Goal: Information Seeking & Learning: Learn about a topic

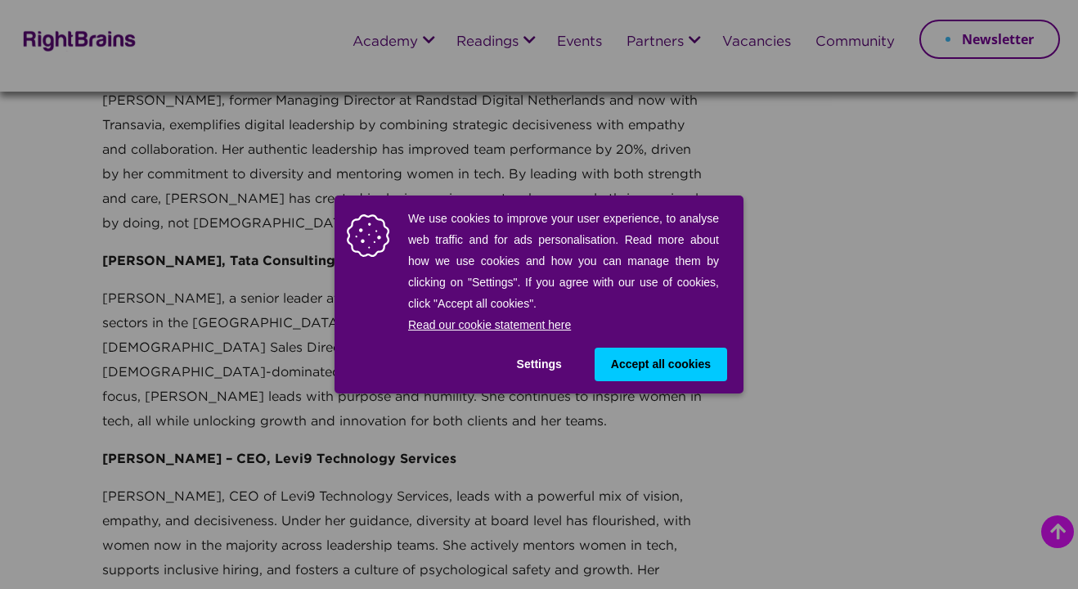
scroll to position [586, 0]
click at [533, 363] on button "Settings" at bounding box center [540, 365] width 78 height 34
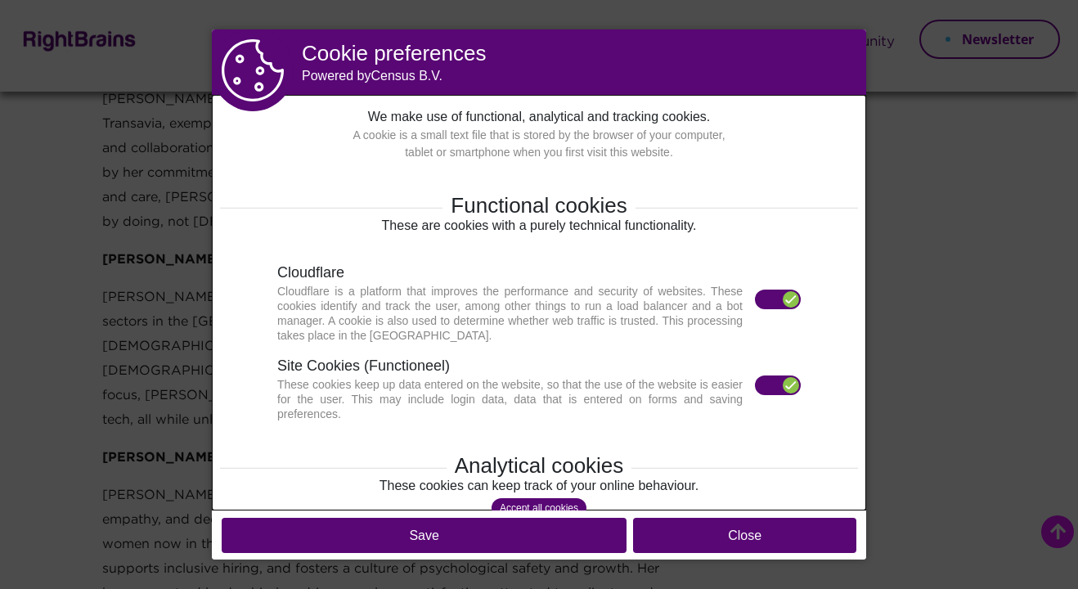
click at [769, 294] on label at bounding box center [778, 300] width 46 height 20
click at [780, 299] on label at bounding box center [778, 300] width 46 height 20
click at [773, 389] on label at bounding box center [778, 385] width 46 height 20
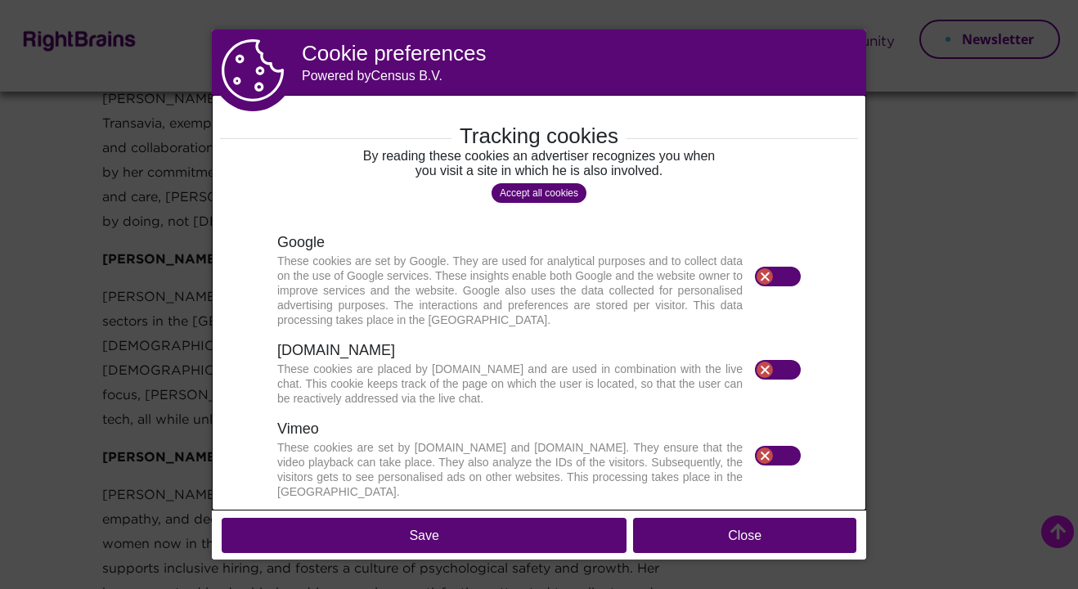
scroll to position [522, 0]
click at [516, 533] on button "Save" at bounding box center [424, 535] width 405 height 35
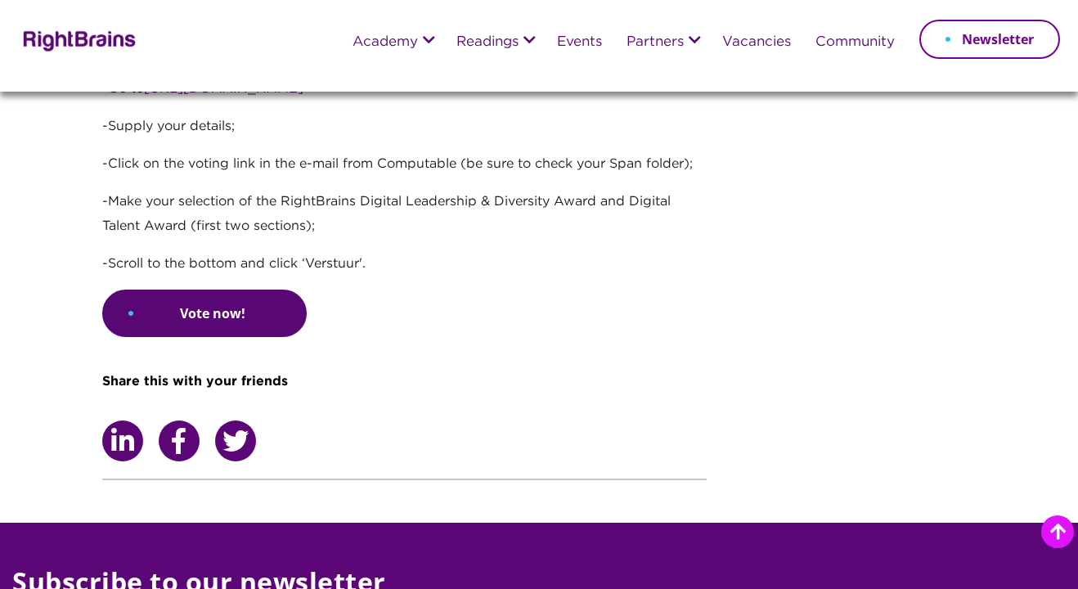
scroll to position [4164, 0]
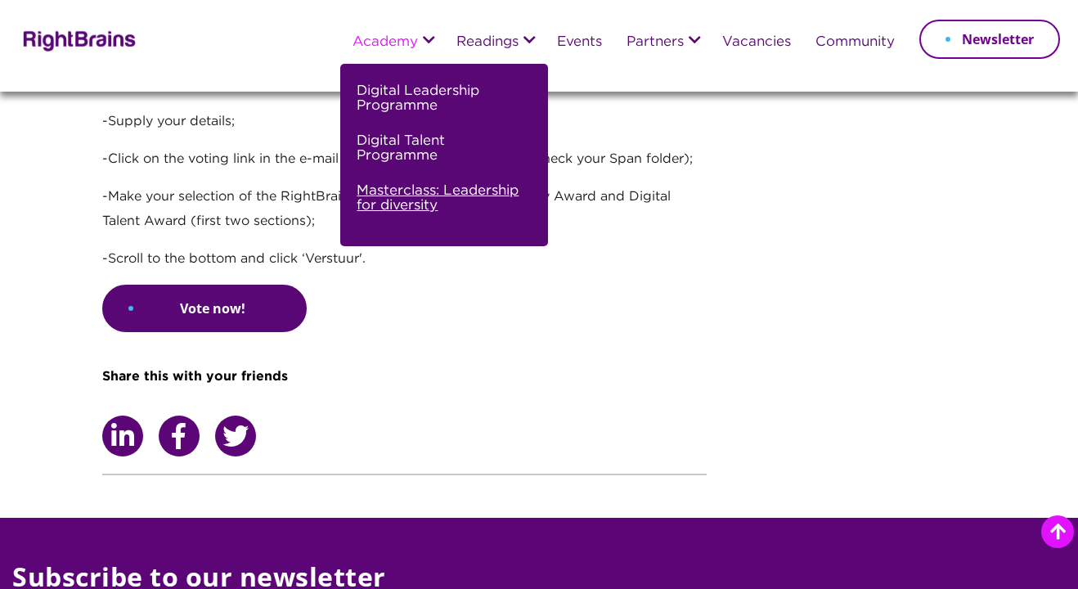
click at [406, 200] on link "Masterclass: Leadership for diversity" at bounding box center [442, 205] width 171 height 50
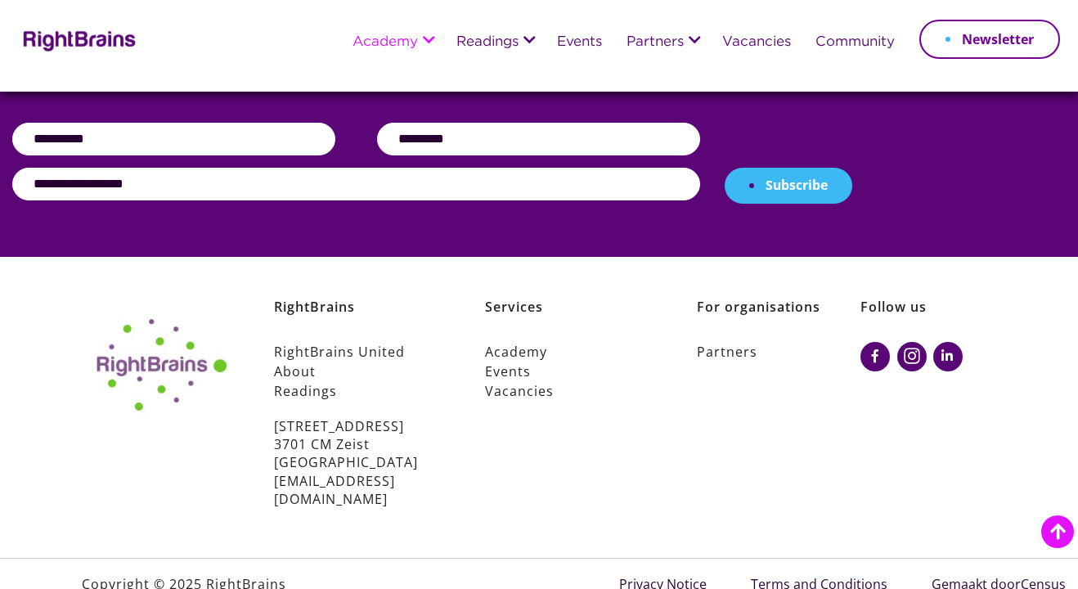
scroll to position [2043, 0]
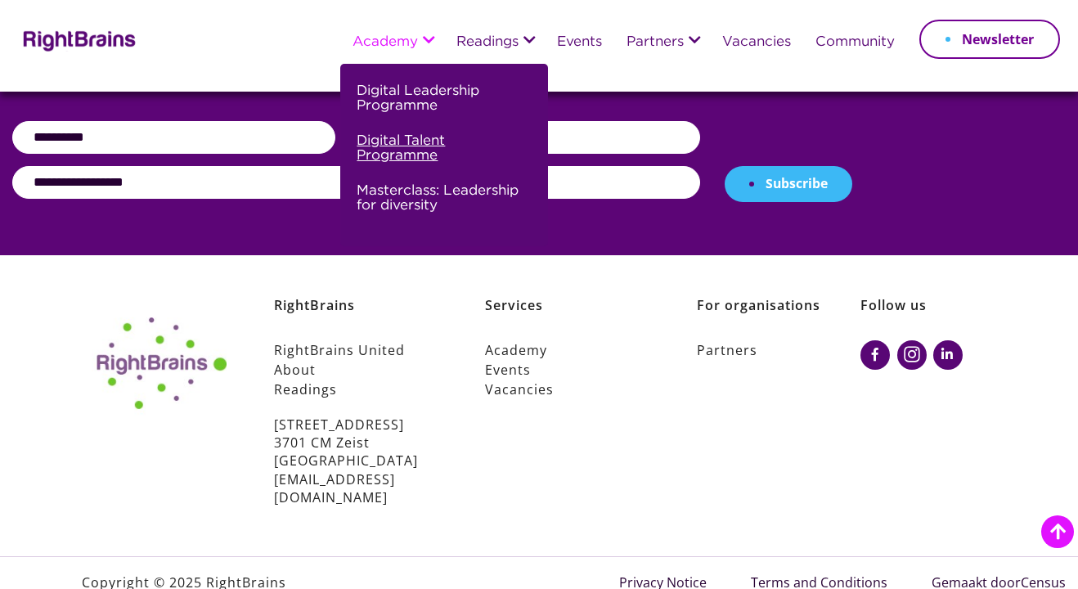
click at [406, 135] on link "Digital Talent Programme" at bounding box center [442, 155] width 171 height 50
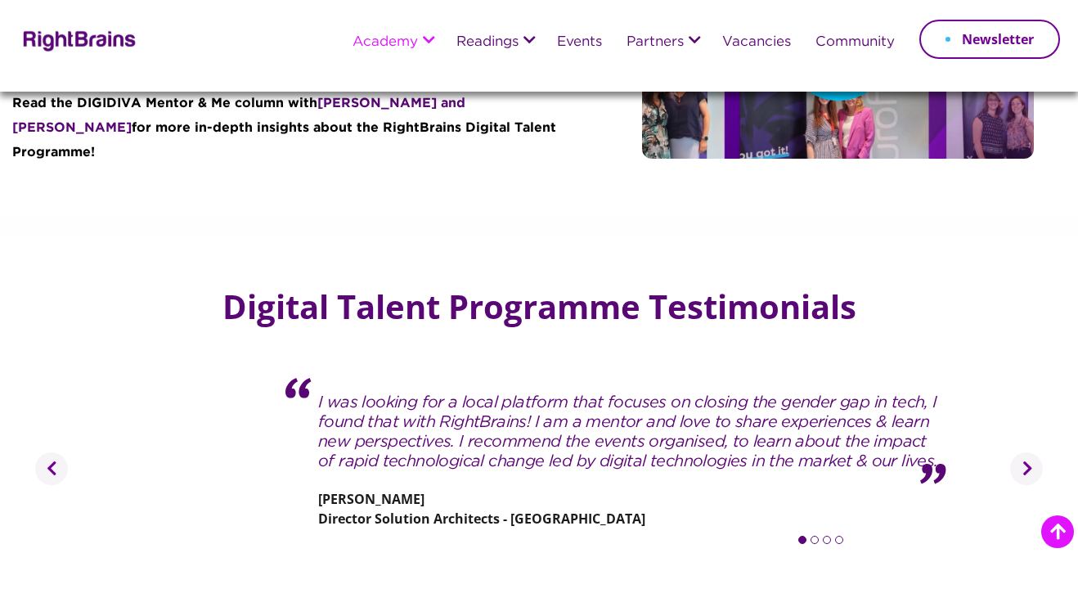
scroll to position [2628, 0]
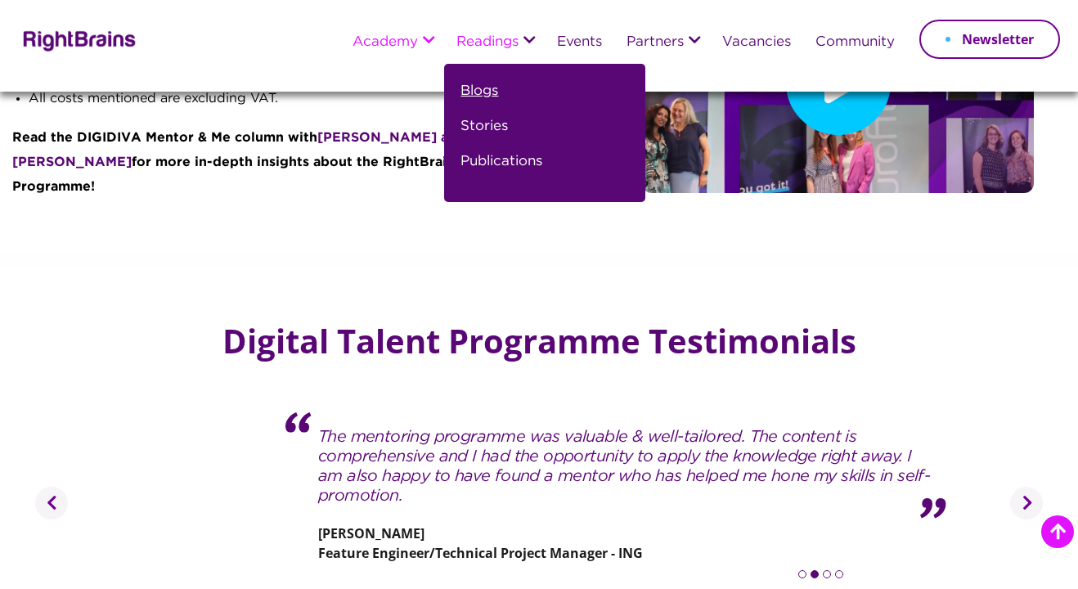
click at [479, 90] on link "Blogs" at bounding box center [479, 97] width 38 height 35
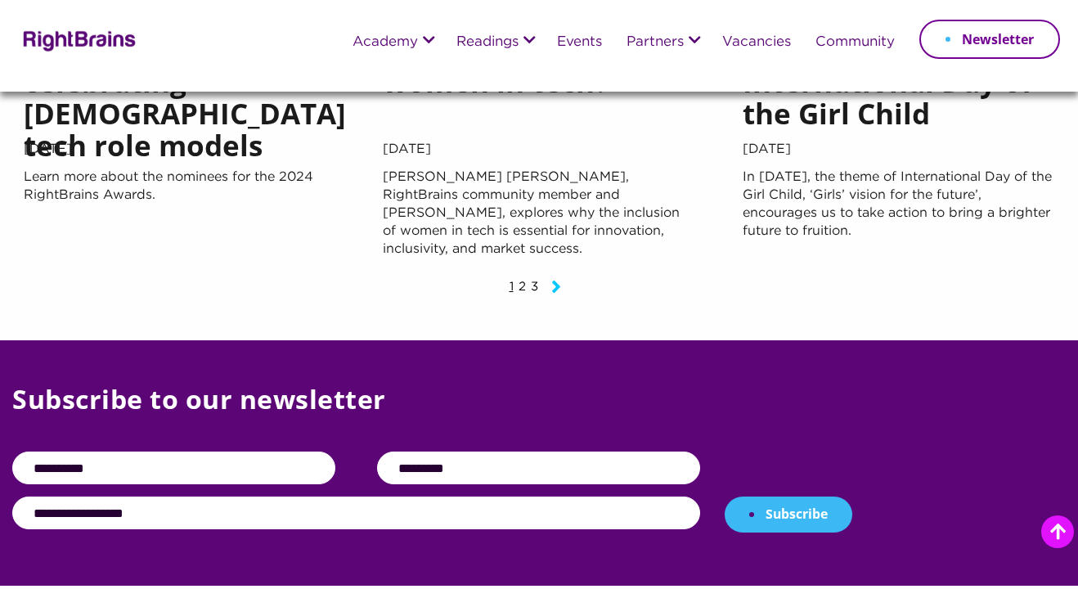
scroll to position [1668, 0]
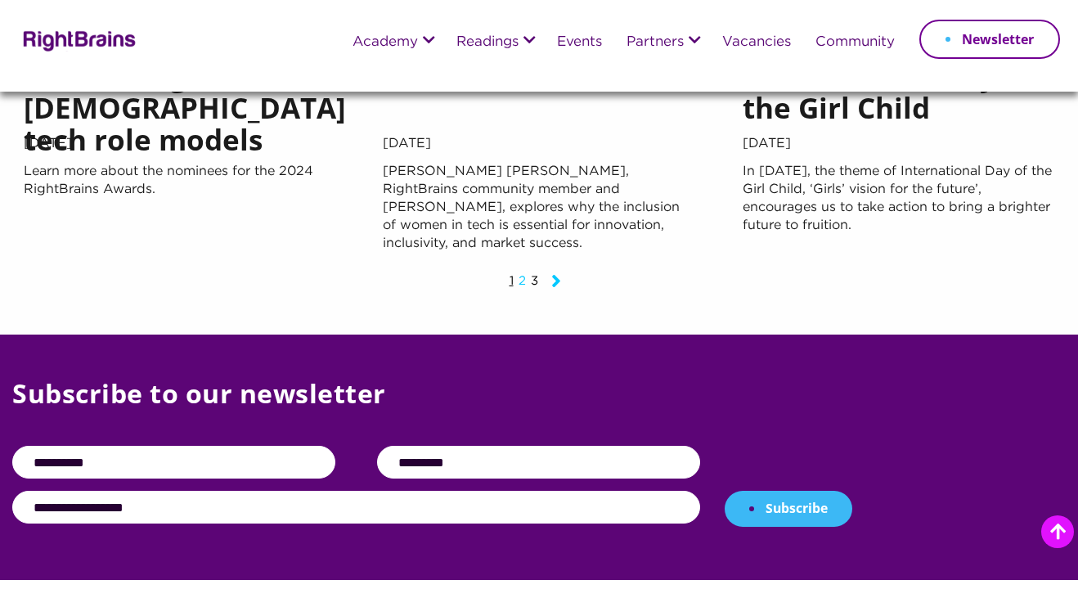
click at [523, 285] on link "2" at bounding box center [522, 281] width 7 height 11
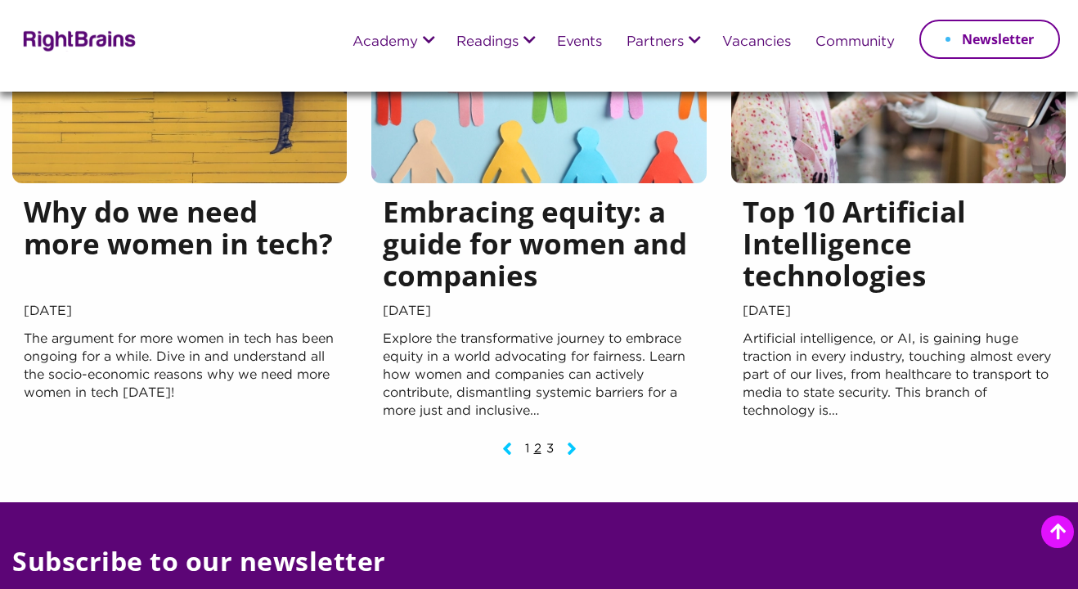
scroll to position [1519, 0]
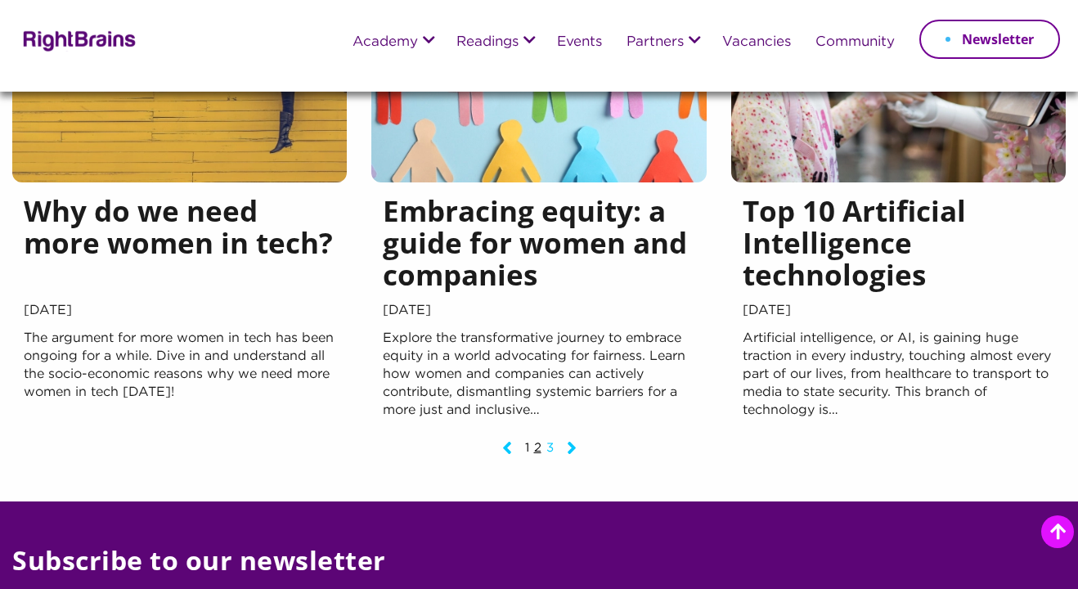
click at [550, 442] on link "3" at bounding box center [549, 447] width 7 height 11
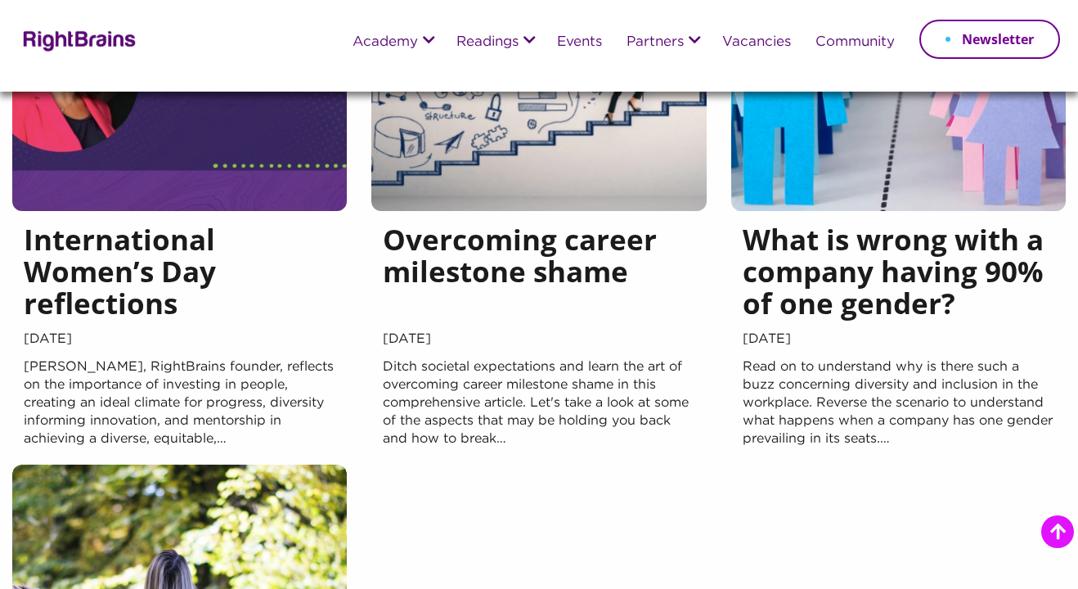
scroll to position [793, 0]
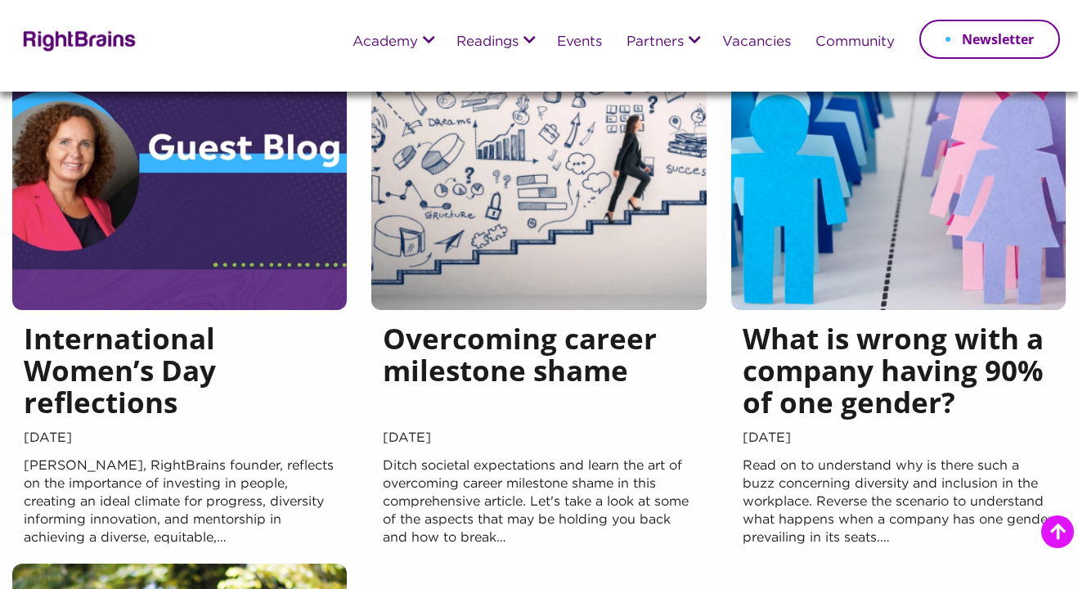
click at [577, 369] on h5 "Overcoming career milestone shame" at bounding box center [539, 374] width 312 height 104
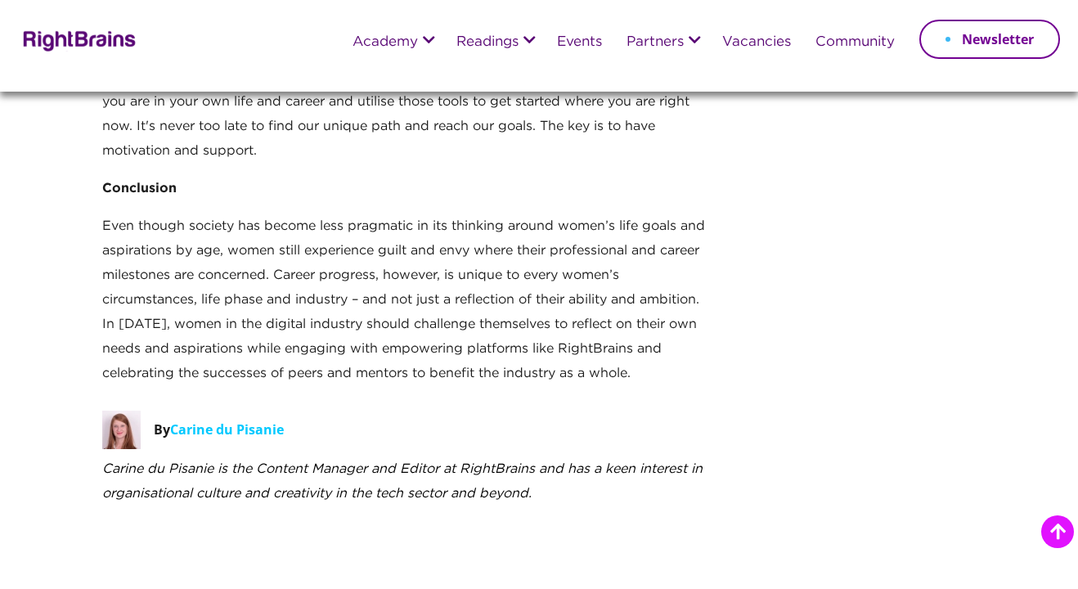
scroll to position [3325, 0]
click at [858, 43] on link "Community" at bounding box center [854, 42] width 79 height 15
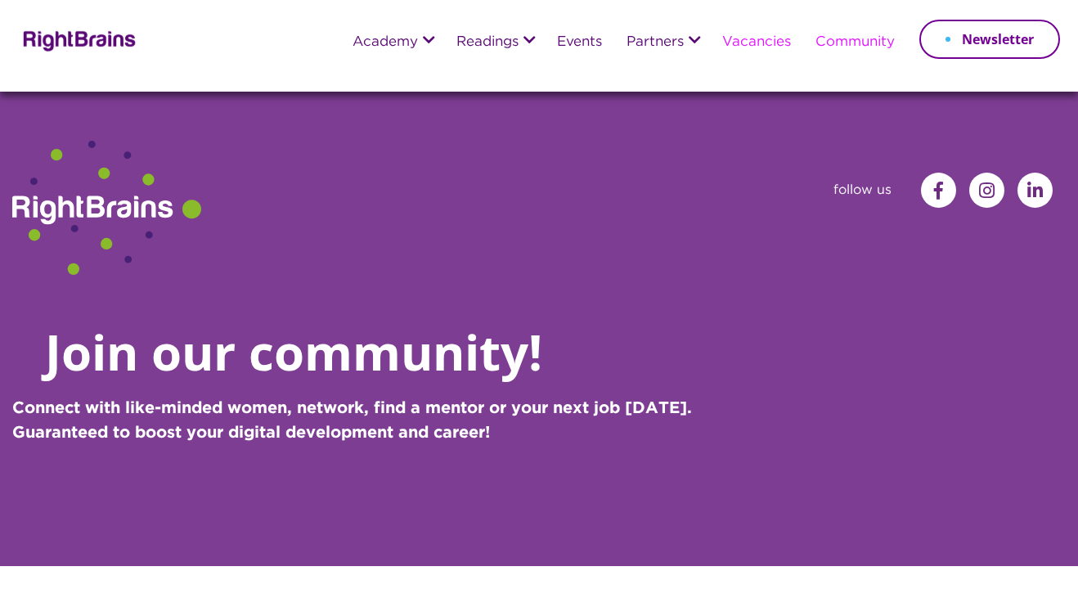
click at [774, 43] on link "Vacancies" at bounding box center [756, 42] width 69 height 15
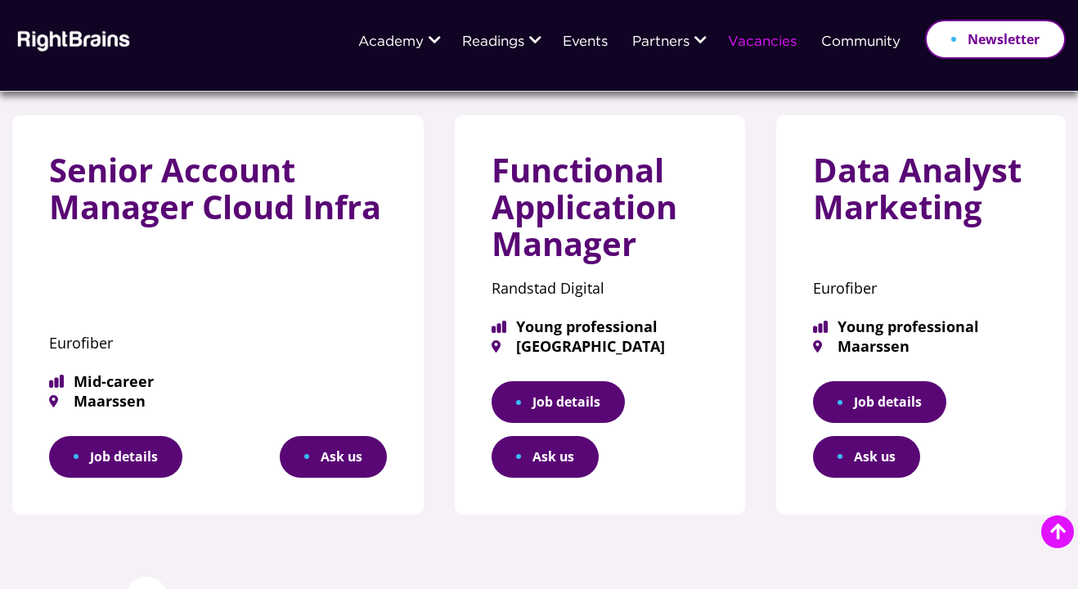
scroll to position [1195, 0]
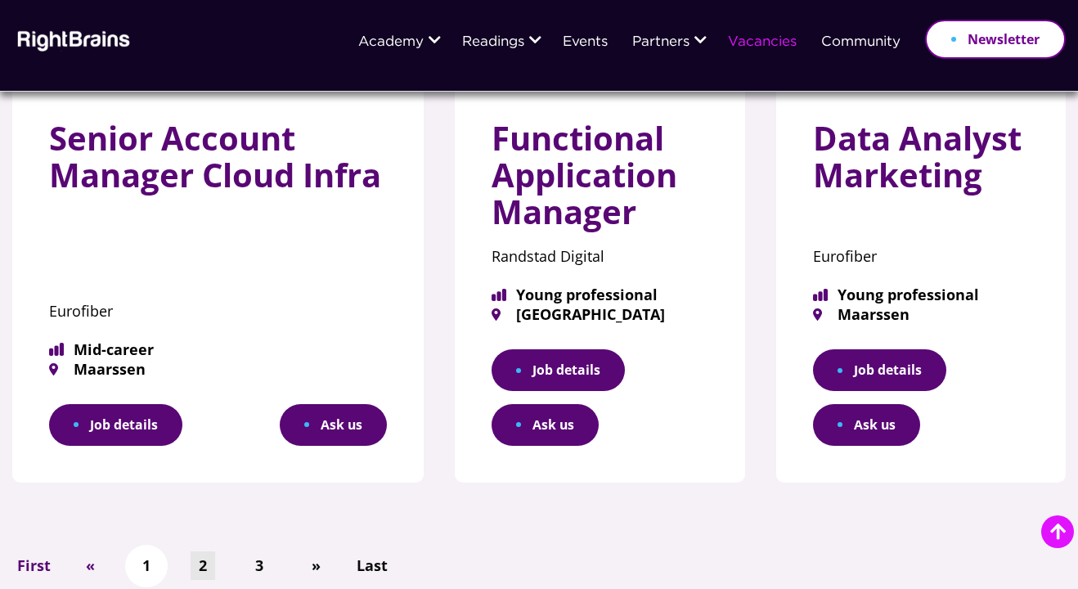
click at [200, 551] on link "2" at bounding box center [203, 565] width 25 height 29
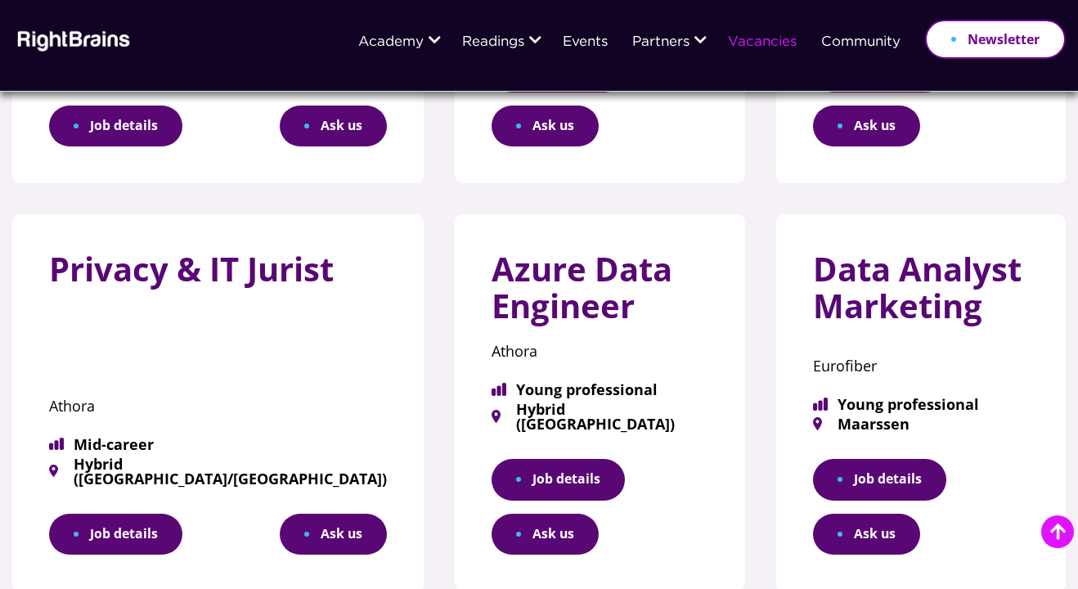
scroll to position [977, 0]
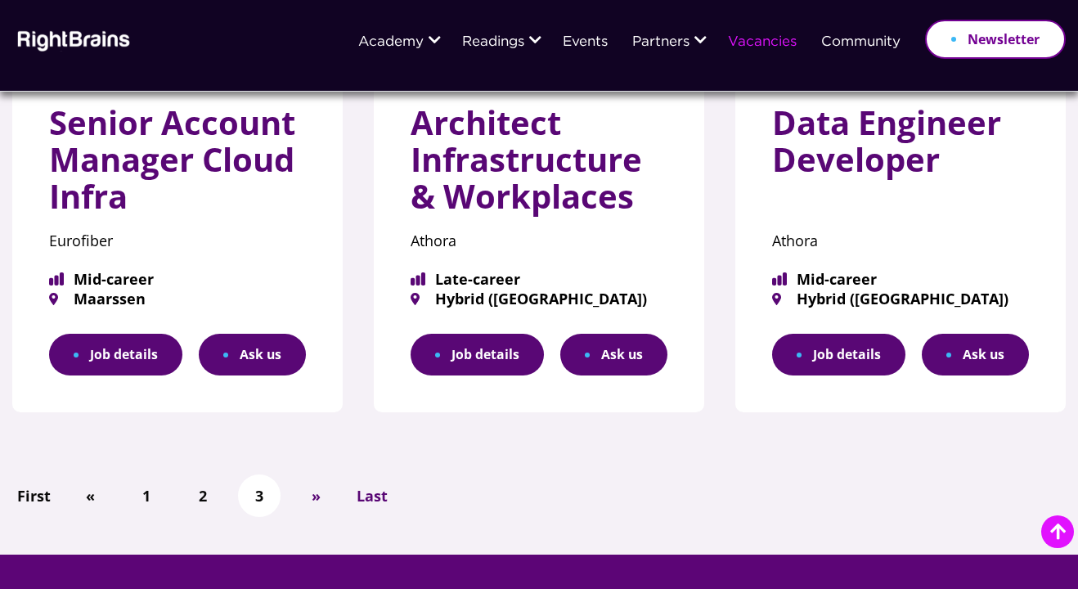
scroll to position [287, 0]
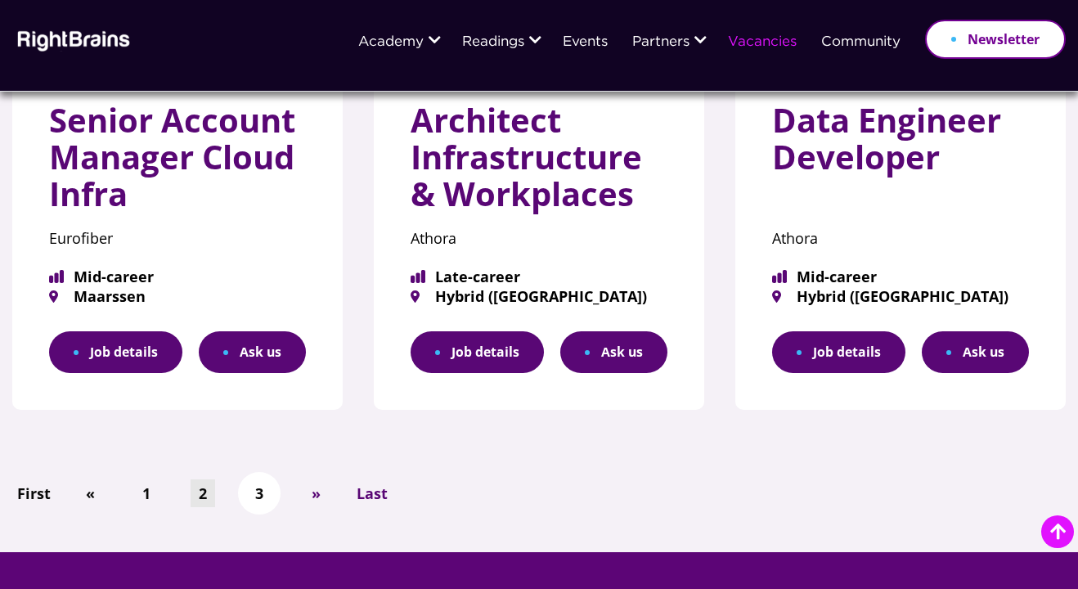
click at [202, 490] on link "2" at bounding box center [203, 493] width 25 height 29
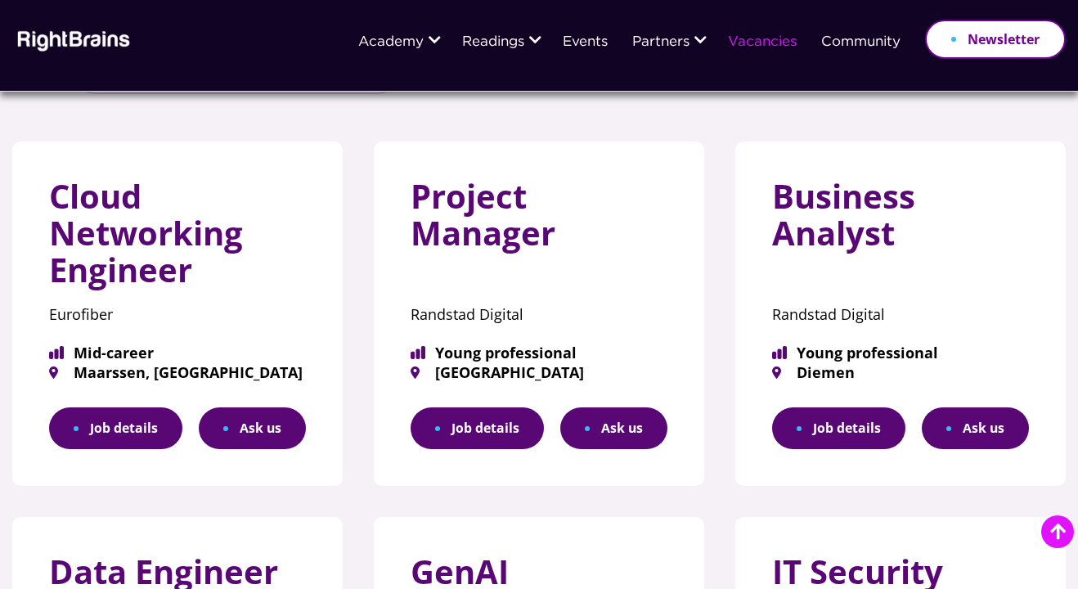
scroll to position [215, 0]
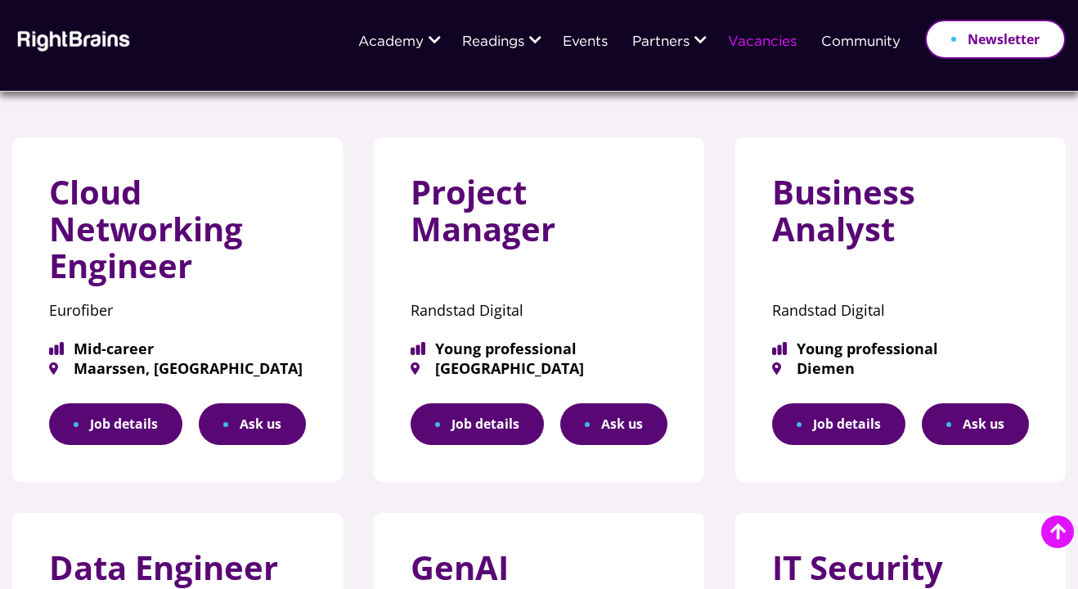
click at [121, 429] on link "Job details" at bounding box center [115, 424] width 133 height 42
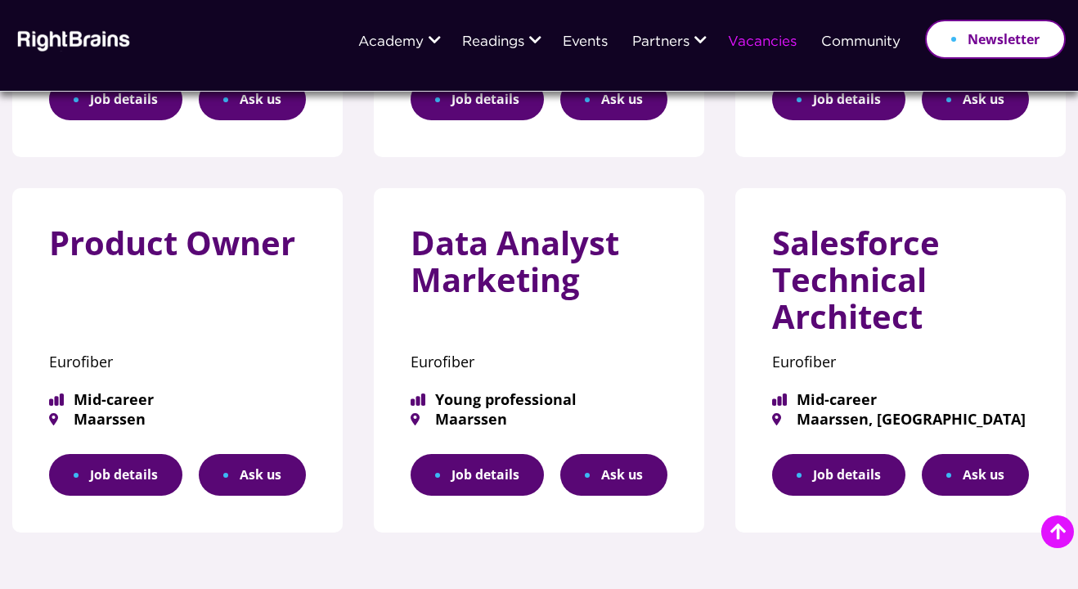
scroll to position [883, 0]
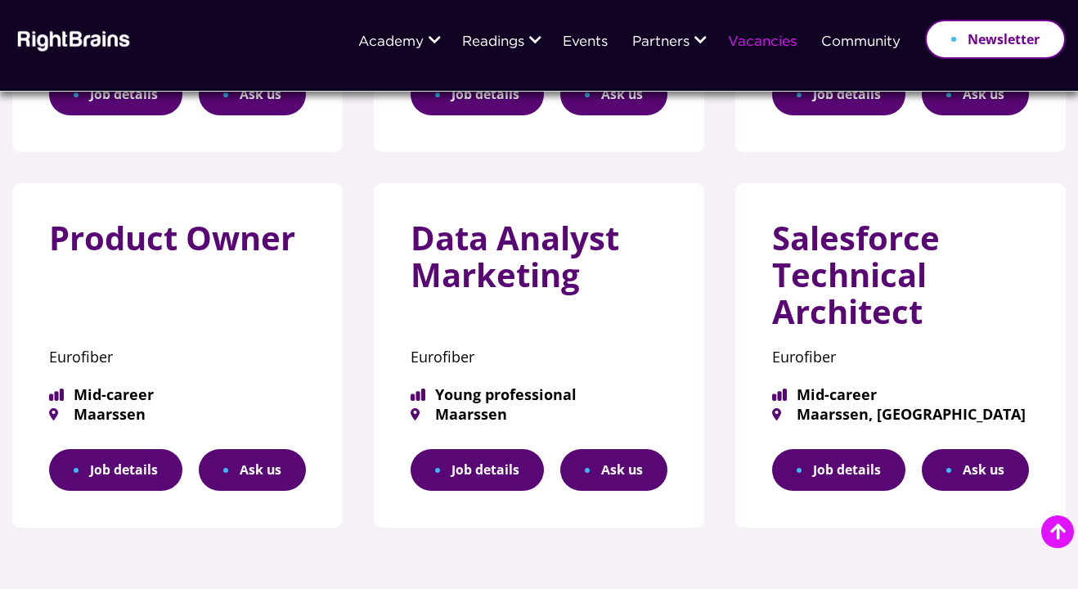
click at [842, 471] on link "Job details" at bounding box center [838, 470] width 133 height 42
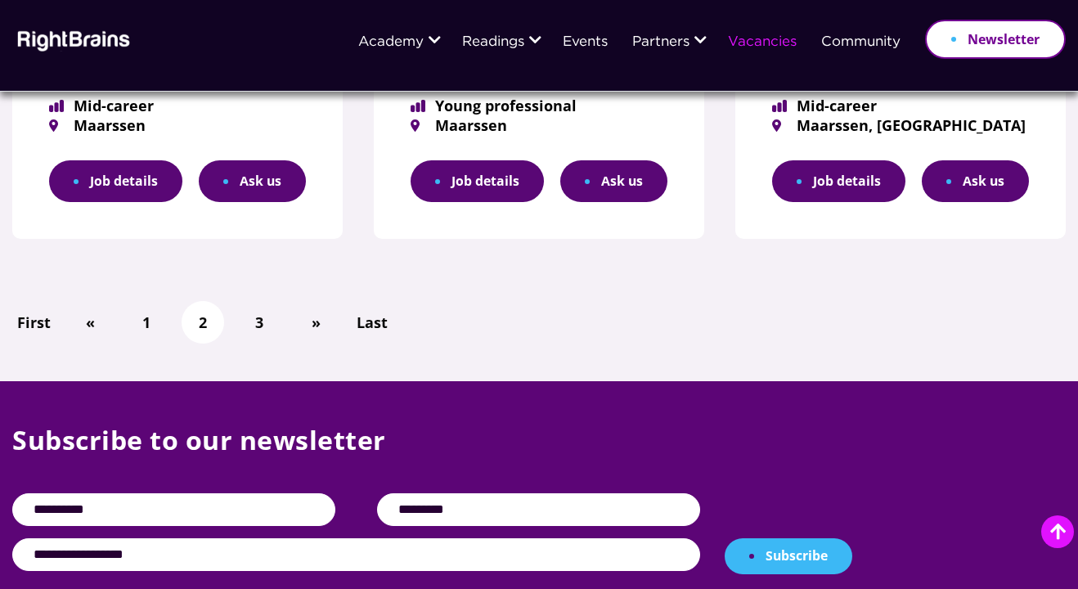
scroll to position [1161, 0]
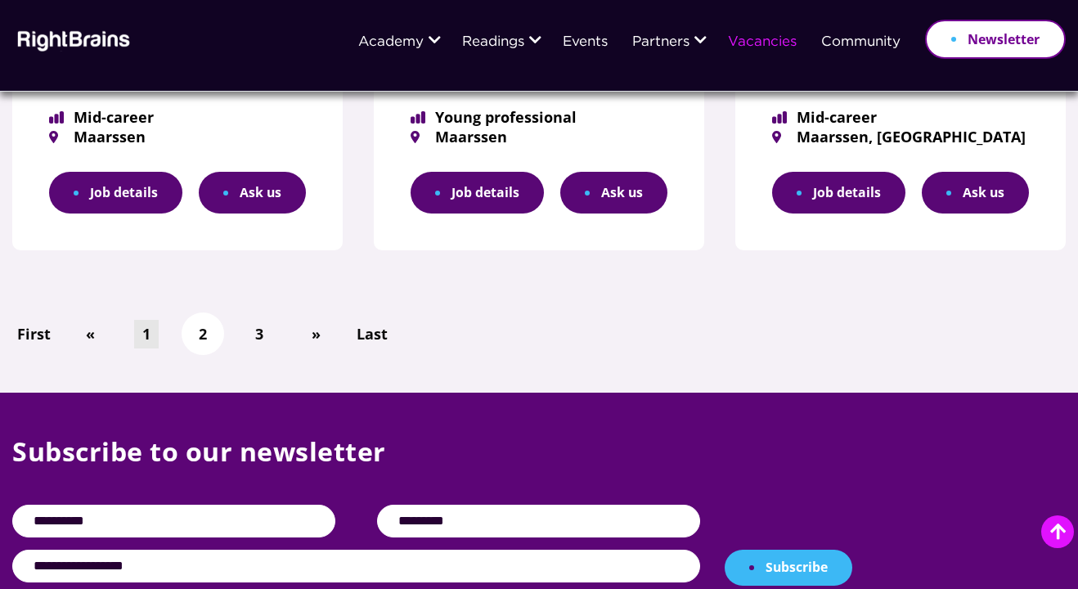
click at [144, 331] on link "1" at bounding box center [146, 334] width 25 height 29
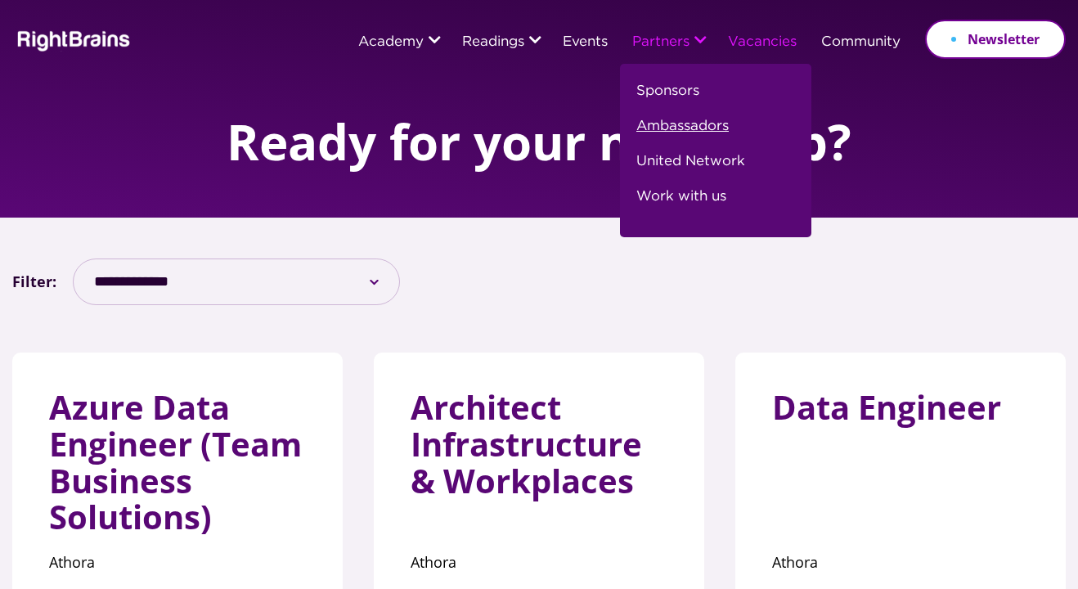
click at [666, 124] on link "Ambassadors" at bounding box center [682, 132] width 92 height 35
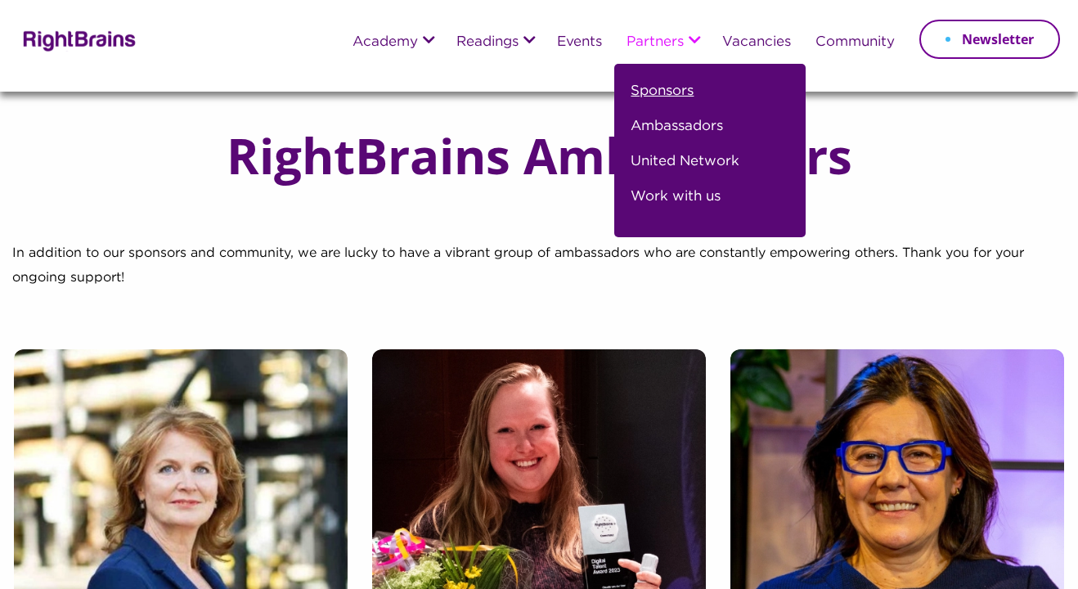
click at [672, 94] on link "Sponsors" at bounding box center [662, 97] width 63 height 35
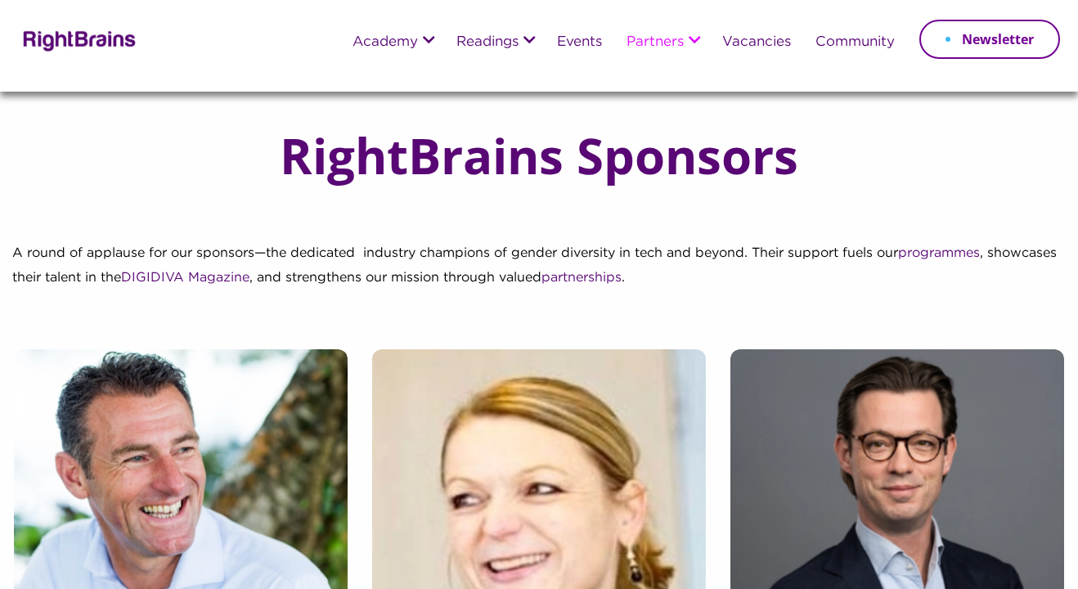
click at [92, 38] on img at bounding box center [77, 40] width 119 height 24
